Goal: Communication & Community: Ask a question

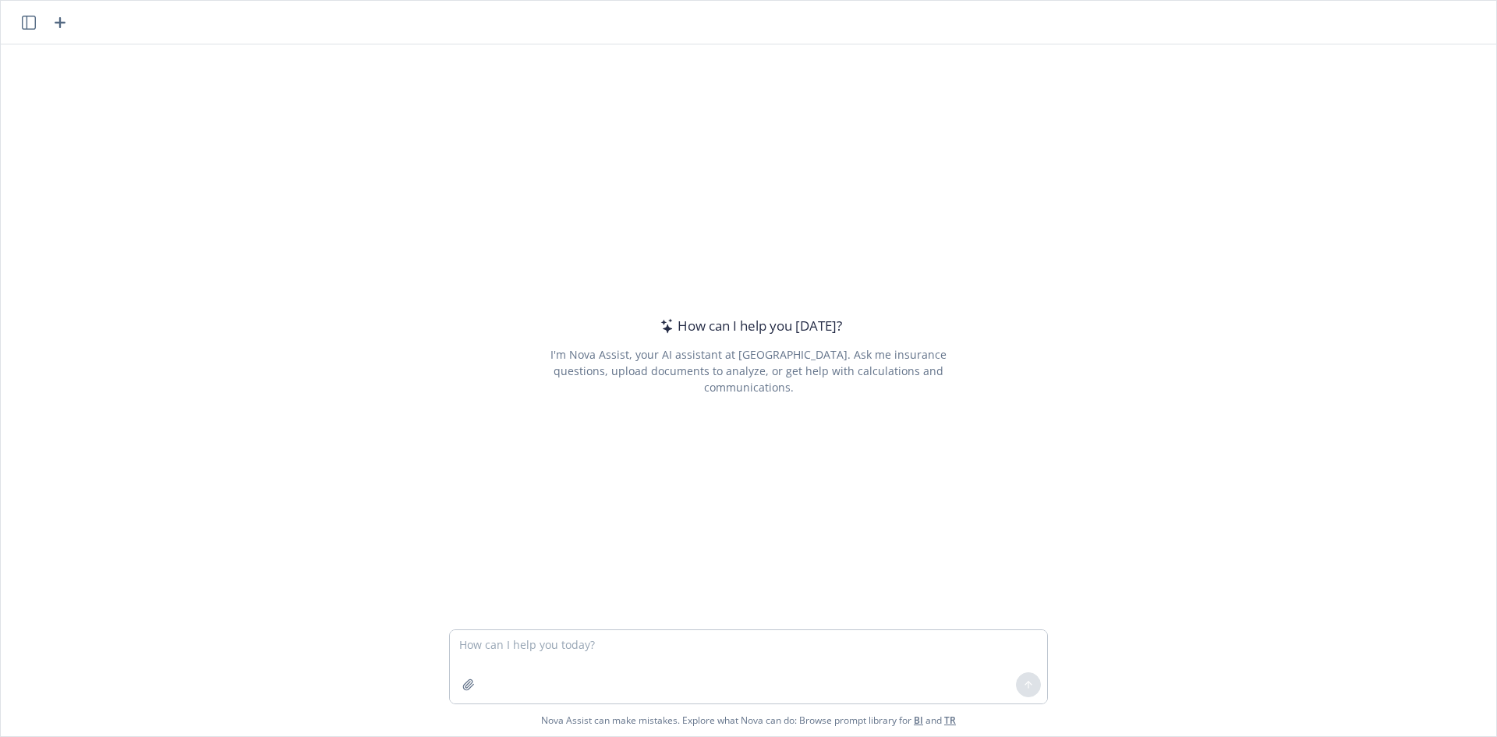
click at [54, 21] on icon "button" at bounding box center [60, 22] width 19 height 19
click at [25, 23] on icon "button" at bounding box center [29, 23] width 14 height 14
click at [776, 650] on textarea at bounding box center [748, 666] width 597 height 73
click at [552, 639] on textarea at bounding box center [748, 666] width 597 height 73
click at [462, 688] on icon "button" at bounding box center [468, 684] width 12 height 12
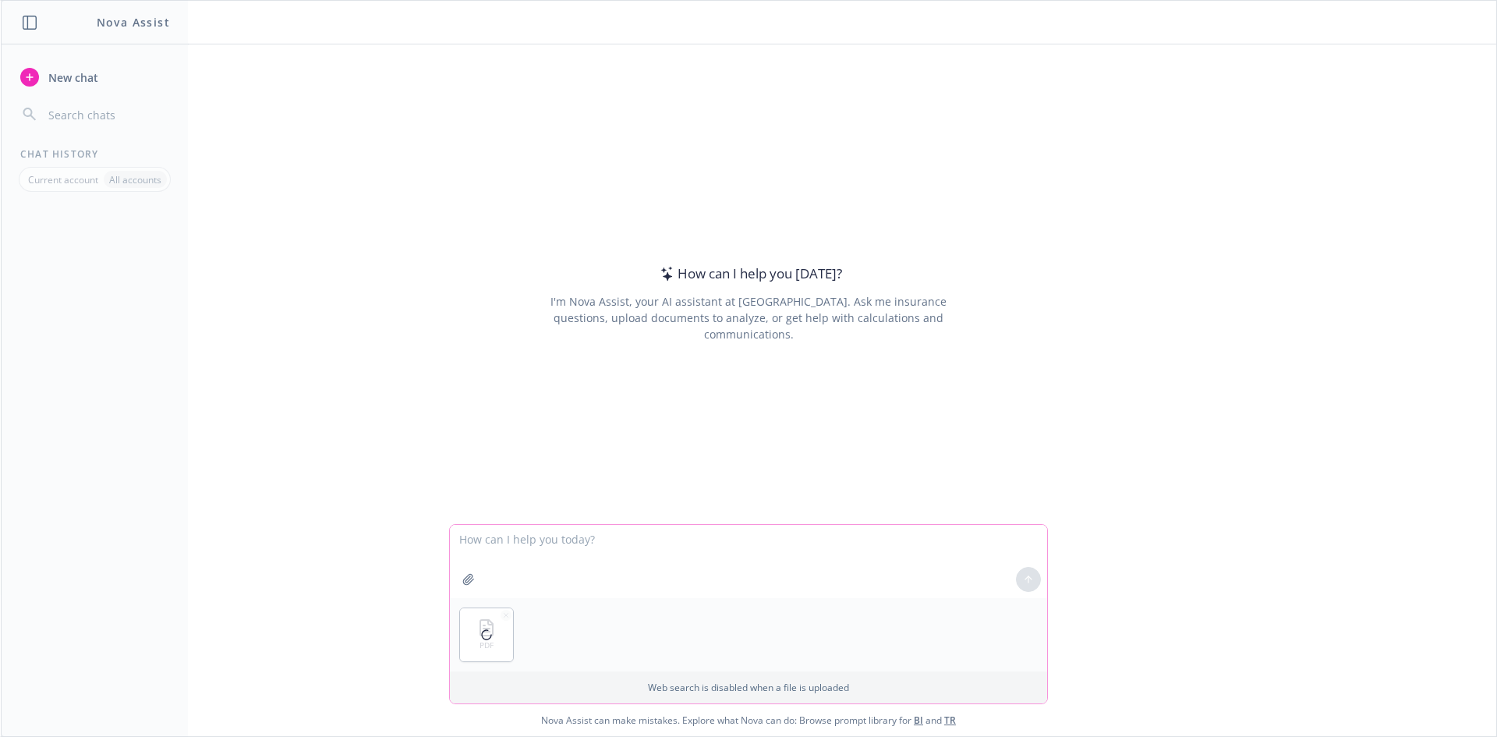
click at [565, 543] on textarea at bounding box center [748, 561] width 597 height 73
